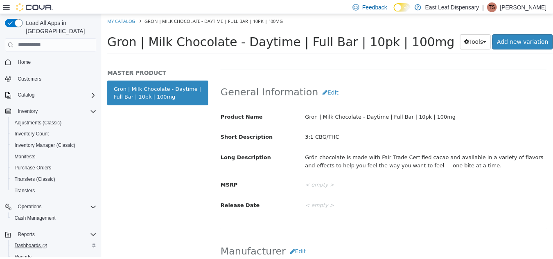
scroll to position [20, 0]
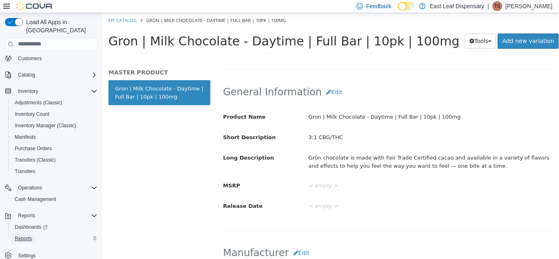
click at [24, 235] on span "Reports" at bounding box center [23, 238] width 17 height 7
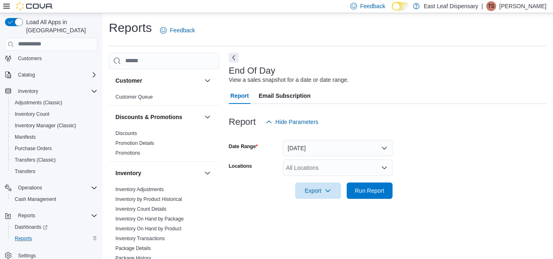
scroll to position [11, 0]
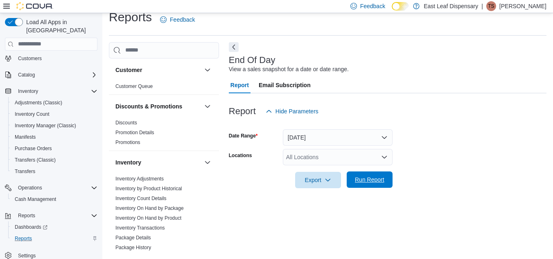
click at [356, 176] on span "Run Report" at bounding box center [369, 180] width 29 height 8
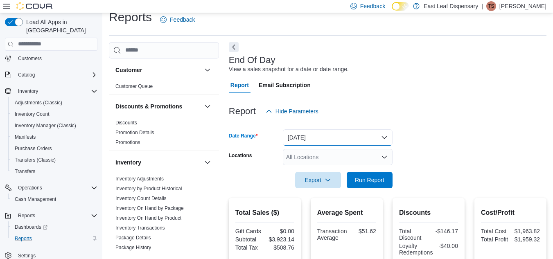
click at [335, 138] on button "[DATE]" at bounding box center [338, 137] width 110 height 16
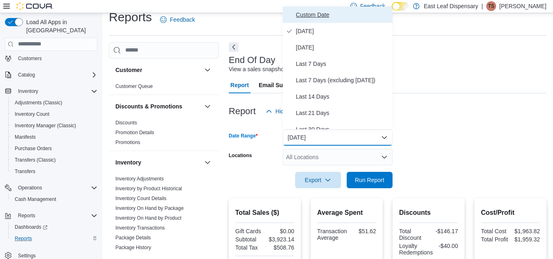
click at [307, 14] on span "Custom Date" at bounding box center [342, 15] width 93 height 10
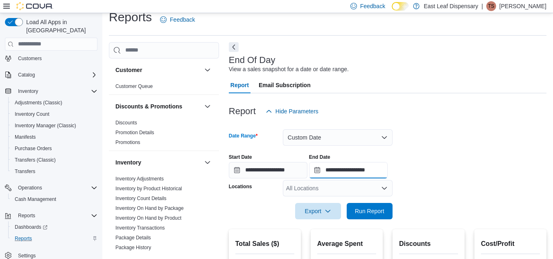
click at [373, 169] on input "**********" at bounding box center [348, 170] width 79 height 16
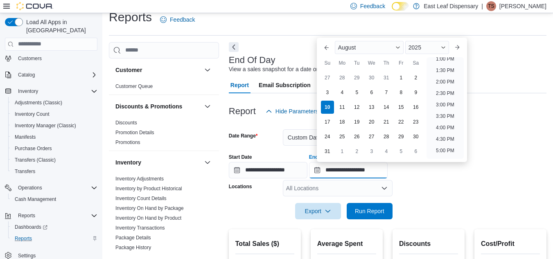
scroll to position [302, 0]
click at [447, 83] on li "2:00 PM" at bounding box center [444, 83] width 25 height 10
type input "**********"
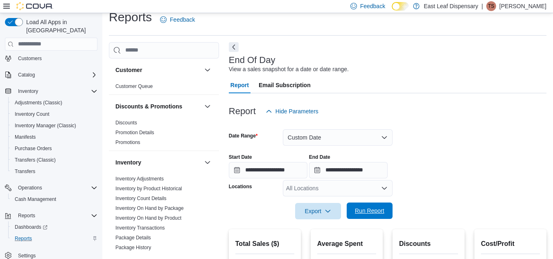
click at [369, 207] on span "Run Report" at bounding box center [369, 211] width 36 height 16
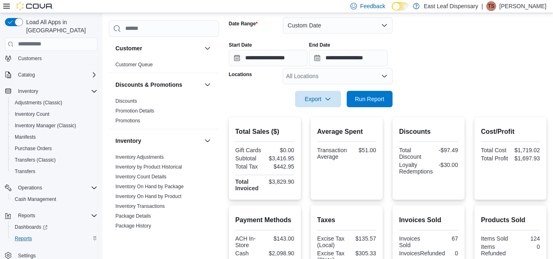
scroll to position [123, 0]
